Goal: Transaction & Acquisition: Purchase product/service

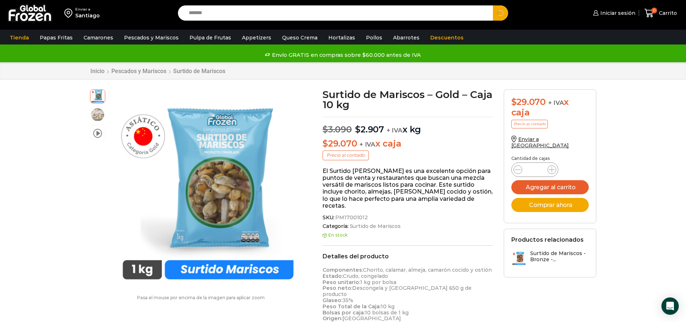
type input "*******"
click at [493, 5] on button "Search" at bounding box center [500, 12] width 15 height 15
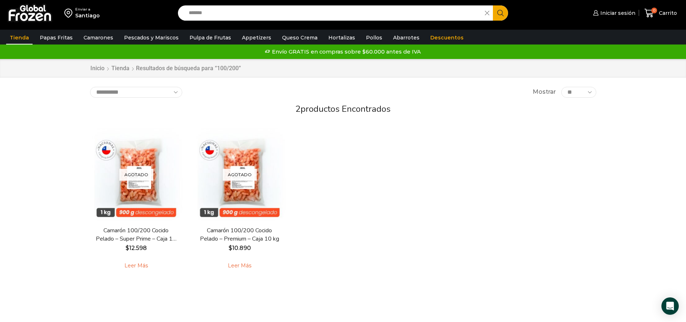
click at [465, 178] on div "Agotado [GEOGRAPHIC_DATA] Camarón 100/200 Cocido Pelado – Super Prime – Caja 10…" at bounding box center [343, 203] width 517 height 160
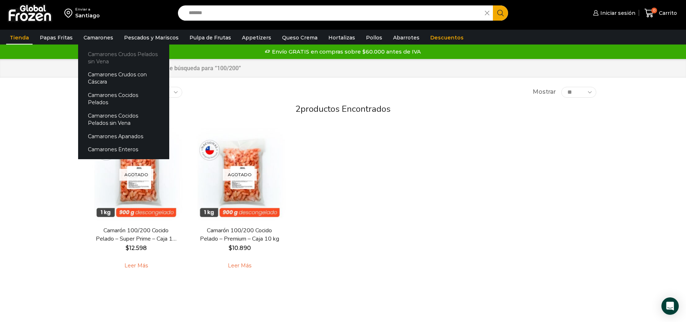
click at [122, 55] on link "Camarones Crudos Pelados sin Vena" at bounding box center [123, 57] width 91 height 21
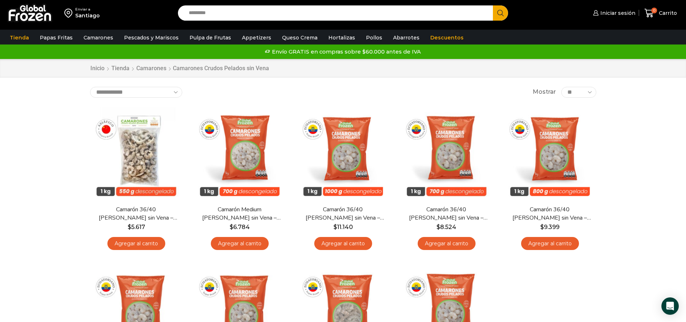
click at [27, 189] on div "Enviar a [GEOGRAPHIC_DATA] Search input Search Iniciar sesión" at bounding box center [343, 239] width 686 height 478
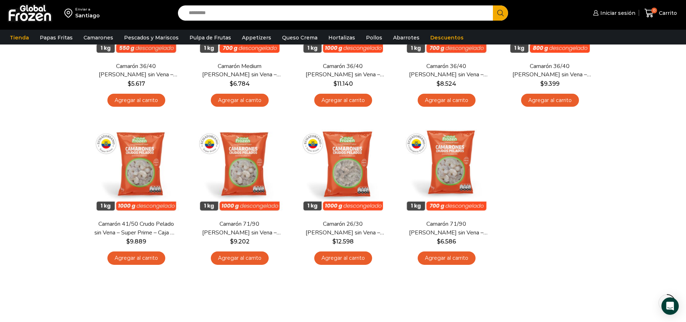
scroll to position [163, 0]
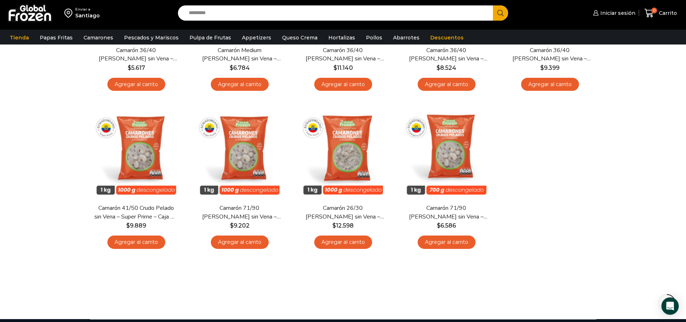
click at [582, 155] on div "En stock [GEOGRAPHIC_DATA] Camarón 36/40 Crudo Pelado sin Vena – Bronze – Caja …" at bounding box center [343, 101] width 517 height 316
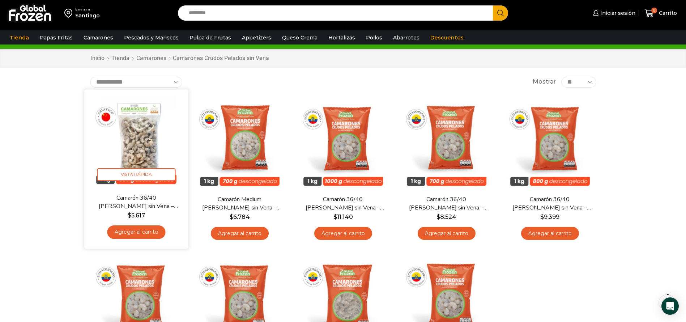
scroll to position [0, 0]
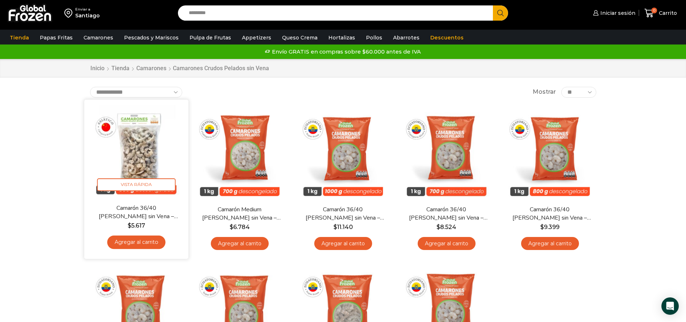
click at [153, 152] on img at bounding box center [136, 151] width 93 height 93
